Goal: Task Accomplishment & Management: Manage account settings

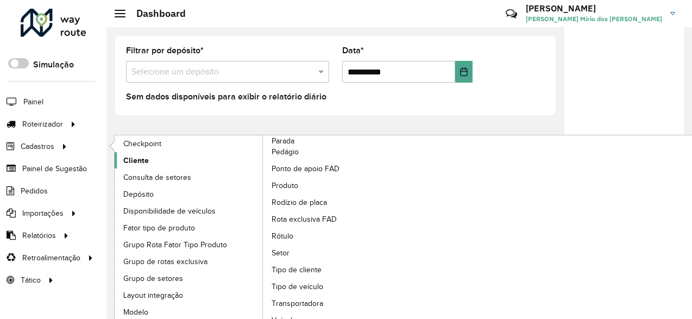
click at [173, 153] on link "Cliente" at bounding box center [189, 160] width 149 height 16
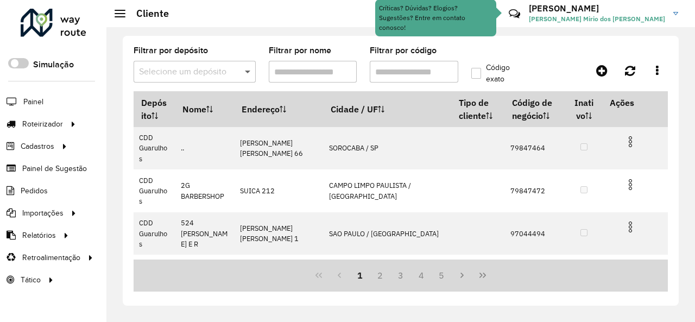
click at [245, 68] on span at bounding box center [249, 71] width 14 height 13
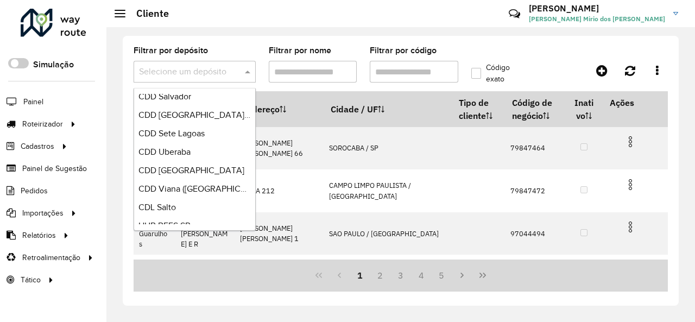
scroll to position [608, 0]
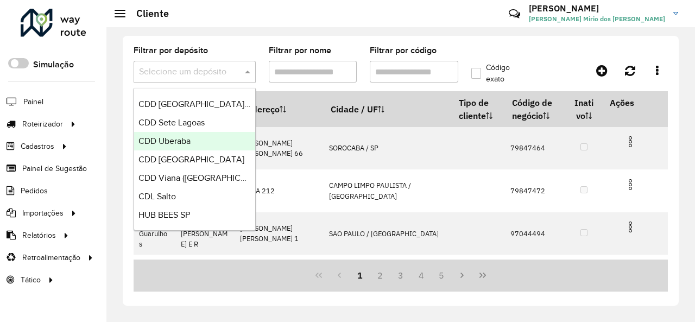
click at [193, 137] on div "CDD Uberaba" at bounding box center [194, 141] width 121 height 18
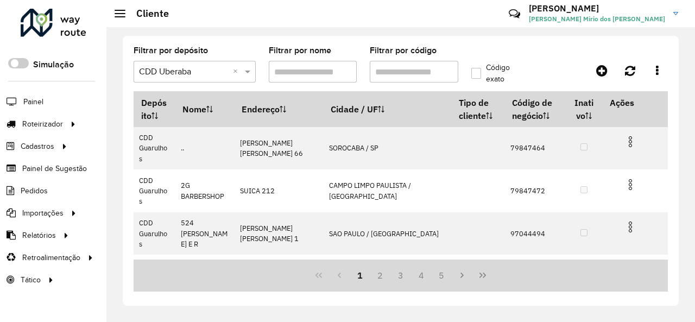
click at [394, 65] on hb-app "Aguarde... Pop-up bloqueado! Seu navegador bloqueou automáticamente a abertura …" at bounding box center [347, 161] width 695 height 322
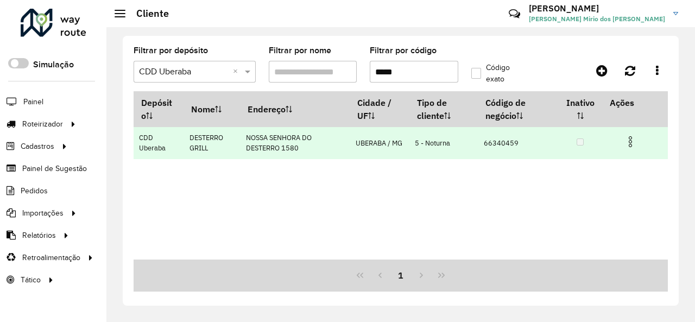
type input "*****"
click at [629, 139] on img at bounding box center [630, 141] width 13 height 13
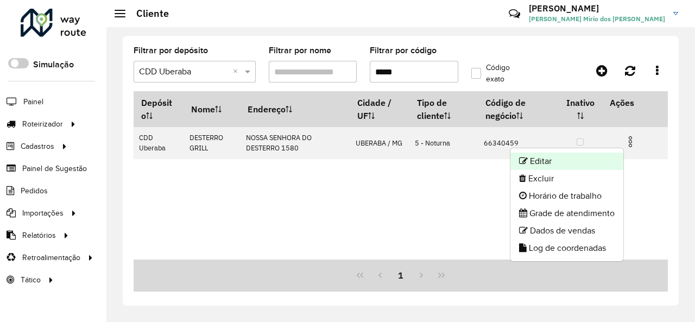
click at [578, 156] on li "Editar" at bounding box center [566, 161] width 113 height 17
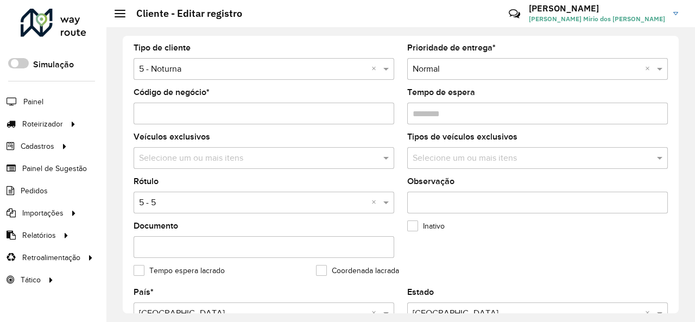
scroll to position [109, 0]
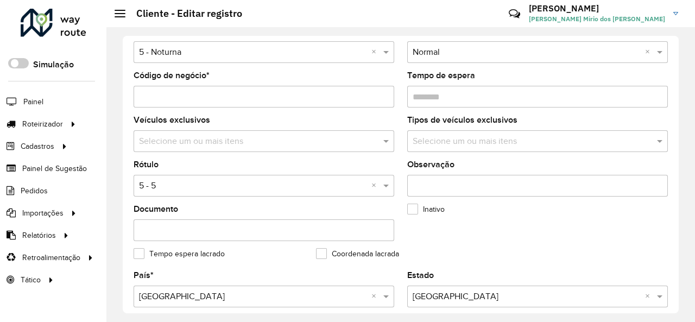
click at [202, 193] on div "Selecione uma opção × 5 - 5 ×" at bounding box center [264, 186] width 261 height 22
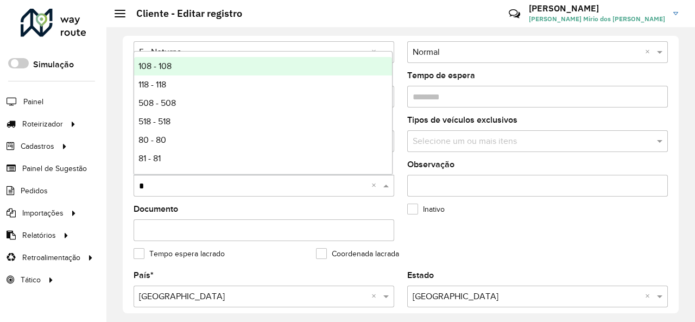
type input "**"
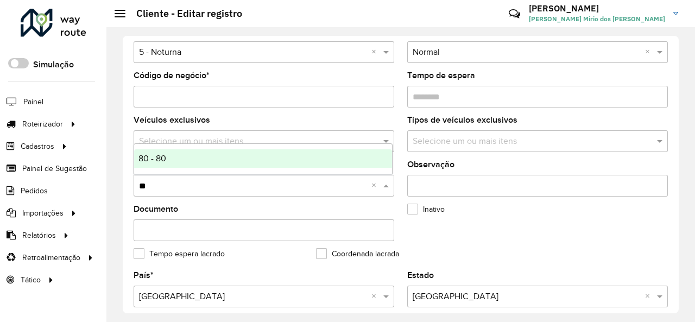
click at [193, 158] on div "80 - 80" at bounding box center [263, 158] width 258 height 18
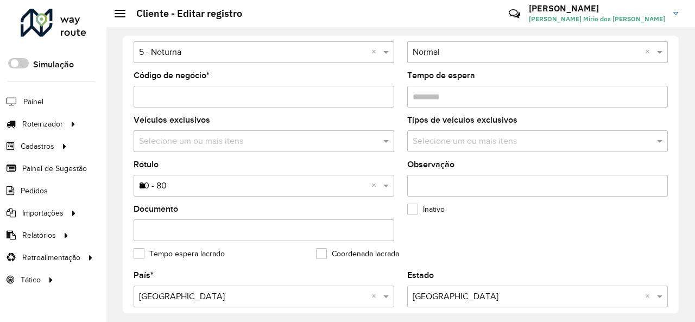
click at [444, 216] on div "Inativo" at bounding box center [491, 211] width 169 height 13
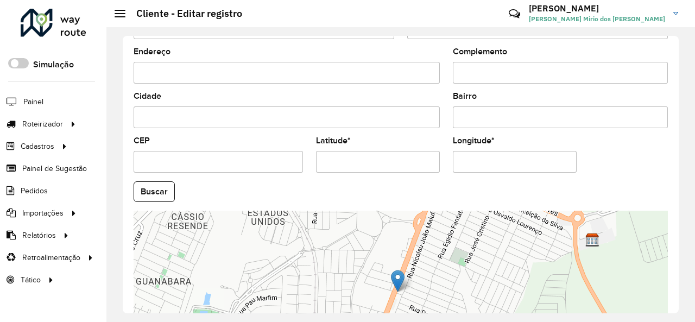
scroll to position [483, 0]
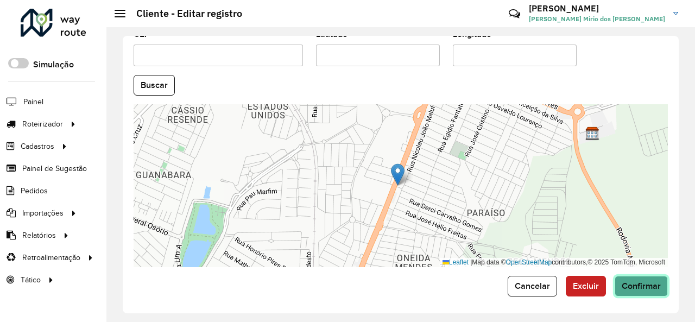
click at [654, 276] on button "Confirmar" at bounding box center [641, 286] width 53 height 21
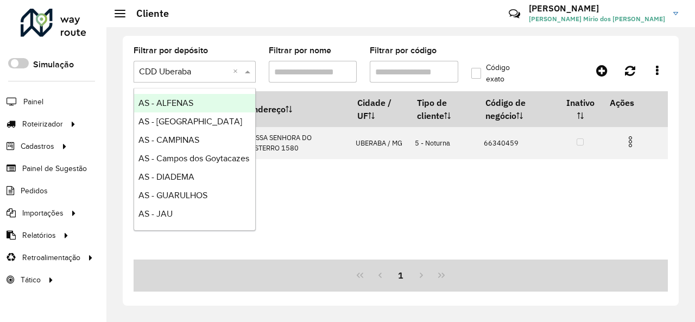
click at [253, 70] on span at bounding box center [249, 71] width 14 height 13
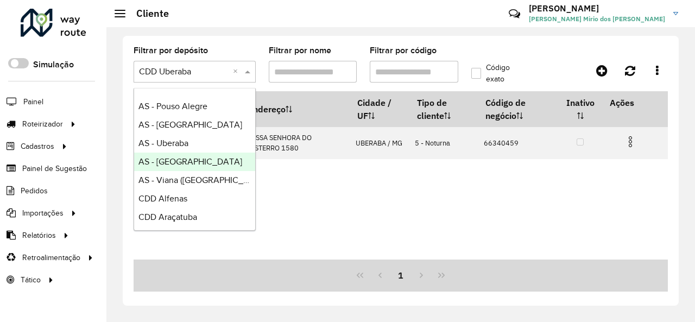
scroll to position [217, 0]
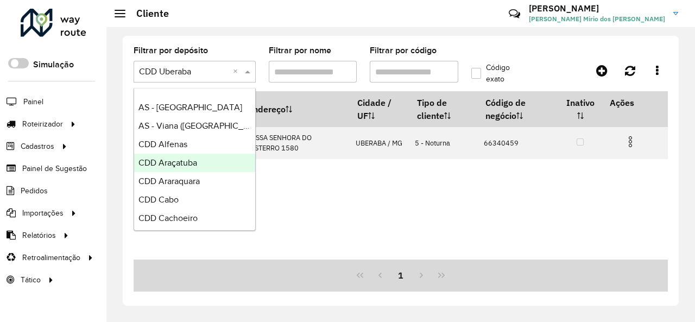
click at [207, 161] on div "CDD Araçatuba" at bounding box center [194, 163] width 121 height 18
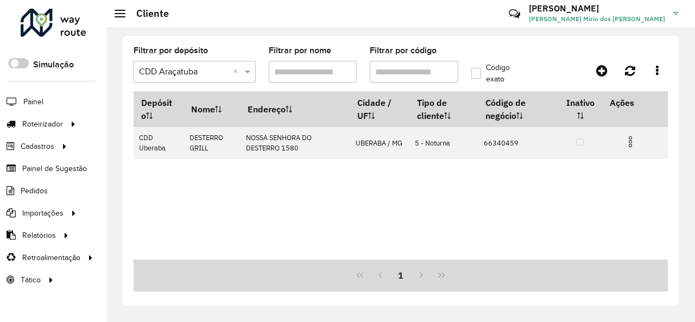
drag, startPoint x: 347, startPoint y: 77, endPoint x: 338, endPoint y: 78, distance: 9.3
click at [0, 0] on div "Aguarde..." at bounding box center [0, 0] width 0 height 0
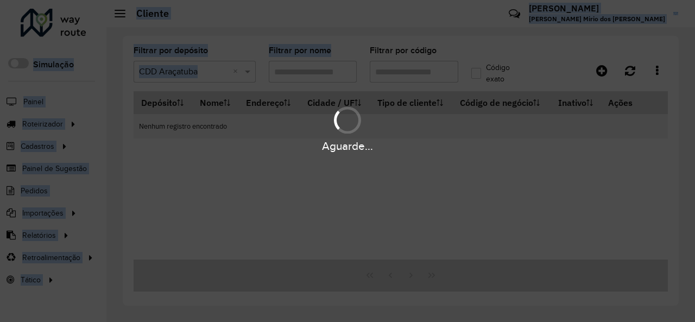
click at [359, 75] on hb-app "Aguarde... Pop-up bloqueado! Seu navegador bloqueou automáticamente a abertura …" at bounding box center [347, 161] width 695 height 322
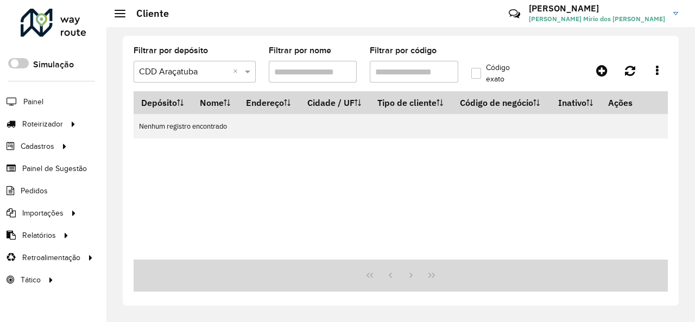
drag, startPoint x: 367, startPoint y: 74, endPoint x: 345, endPoint y: 74, distance: 22.3
click at [345, 74] on formly-group "Filtrar por depósito Selecione um depósito × CDD Araçatuba × Filtrar por nome F…" at bounding box center [329, 69] width 405 height 45
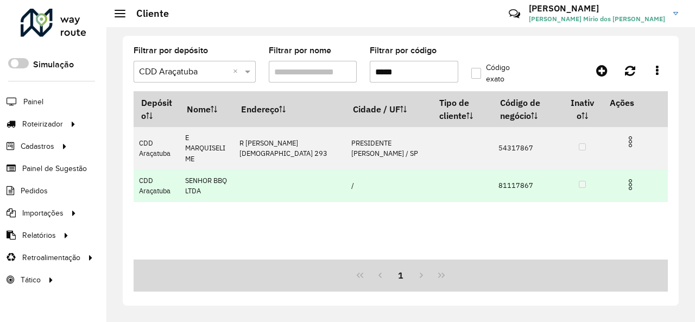
type input "*****"
click at [630, 178] on img at bounding box center [630, 184] width 13 height 13
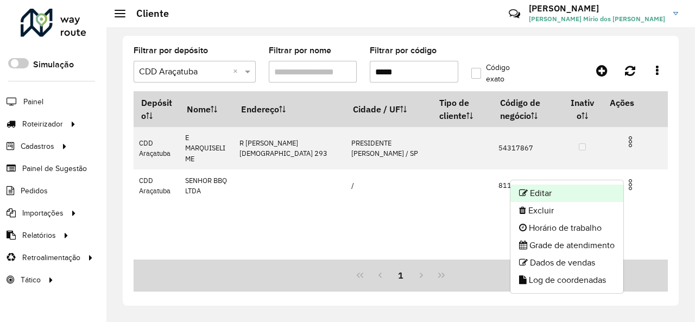
click at [582, 191] on li "Editar" at bounding box center [566, 193] width 113 height 17
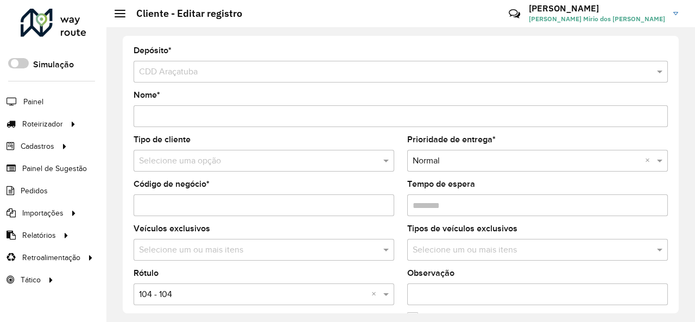
click at [271, 165] on input "text" at bounding box center [253, 161] width 228 height 13
type input "*"
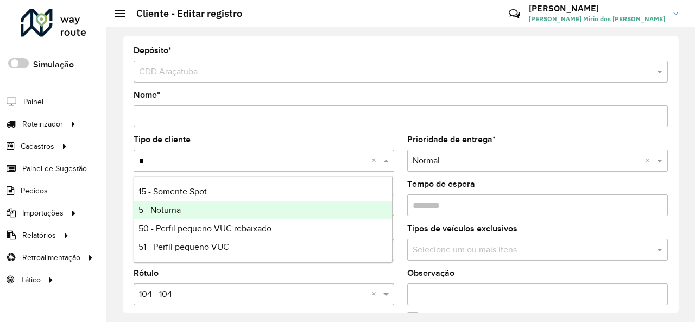
click at [202, 208] on div "5 - Noturna" at bounding box center [263, 210] width 258 height 18
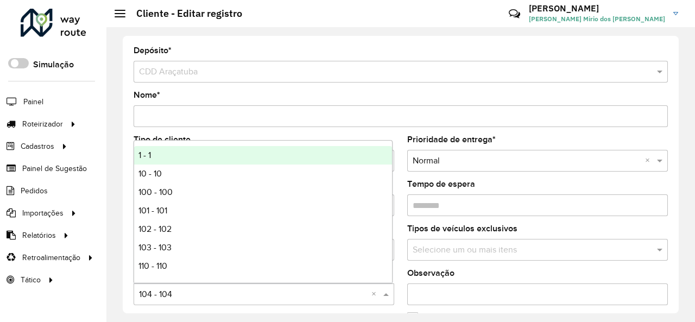
click at [221, 296] on input "text" at bounding box center [253, 294] width 228 height 13
type input "*"
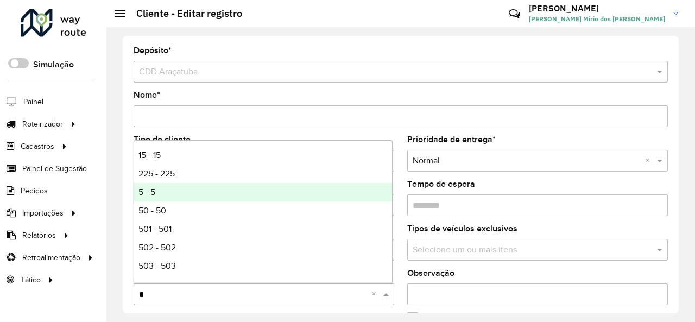
click at [224, 189] on div "5 - 5" at bounding box center [263, 192] width 258 height 18
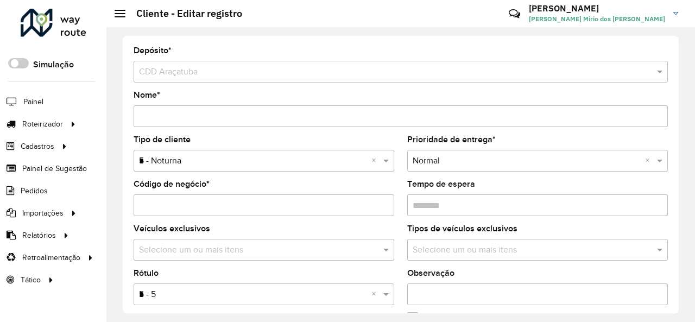
click at [397, 181] on formly-field "Código de negócio *" at bounding box center [264, 202] width 274 height 45
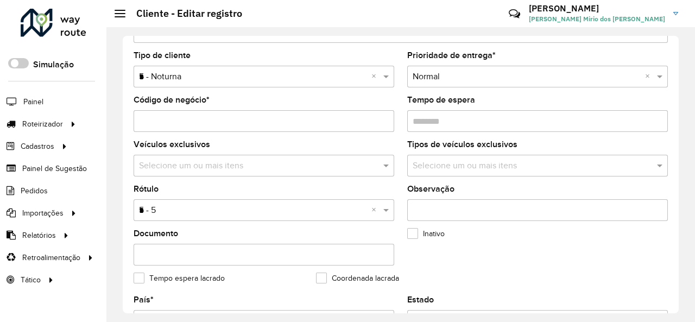
scroll to position [217, 0]
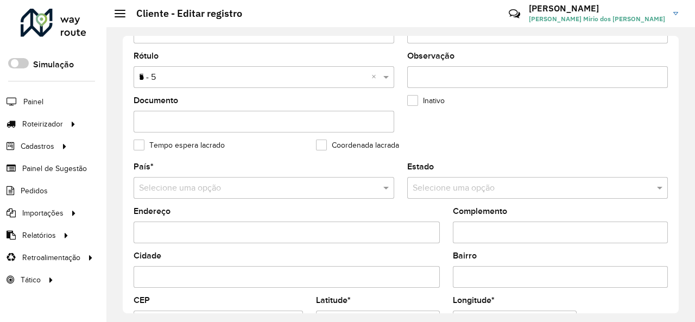
click at [300, 182] on input "text" at bounding box center [253, 188] width 228 height 13
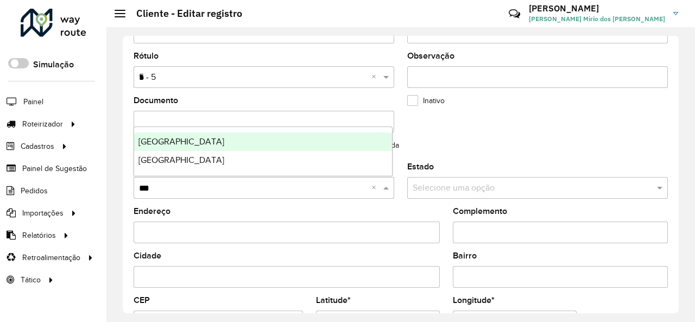
type input "****"
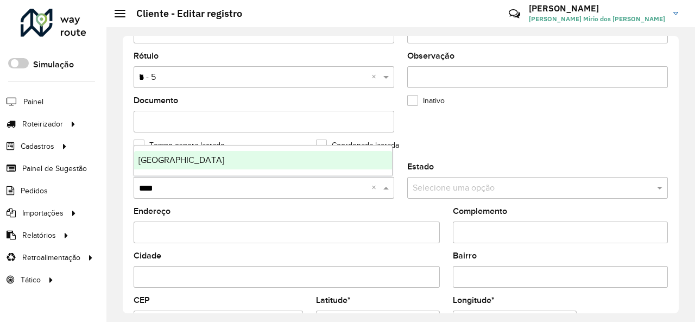
click at [222, 162] on div "[GEOGRAPHIC_DATA]" at bounding box center [263, 160] width 258 height 18
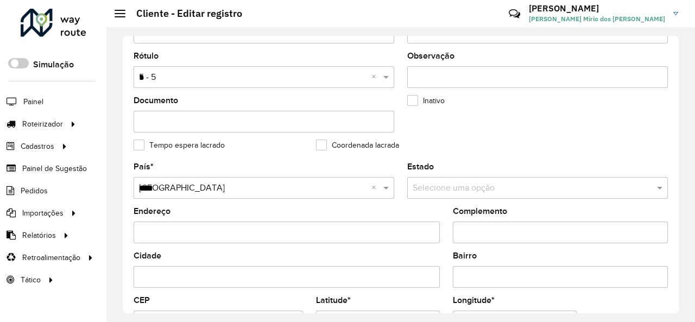
click at [562, 144] on formly-group "Tipo de cliente Selecione uma opção × 5 - Noturna * × Prioridade de entrega * S…" at bounding box center [400, 41] width 547 height 244
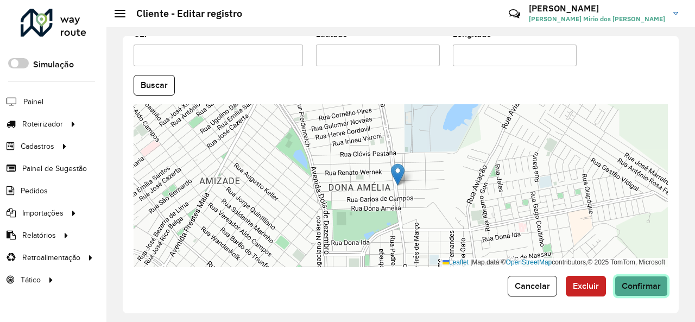
click at [637, 281] on span "Confirmar" at bounding box center [641, 285] width 39 height 9
